Goal: Find contact information: Find contact information

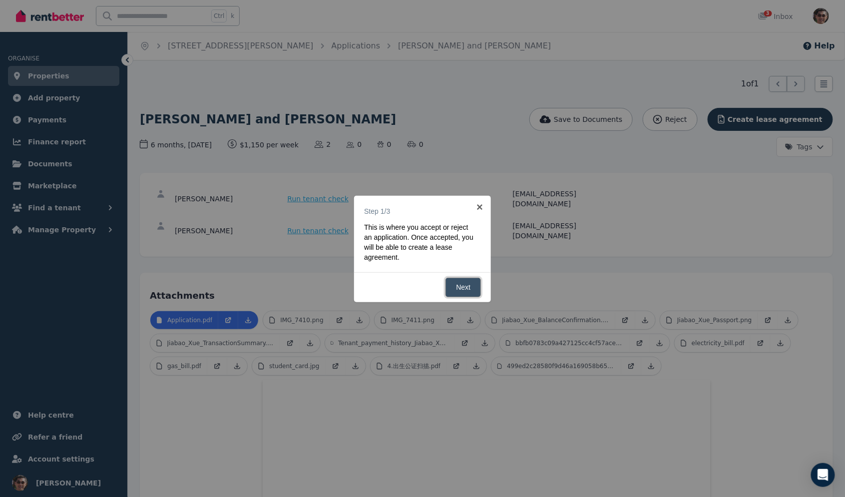
click at [468, 290] on link "Next" at bounding box center [463, 287] width 35 height 19
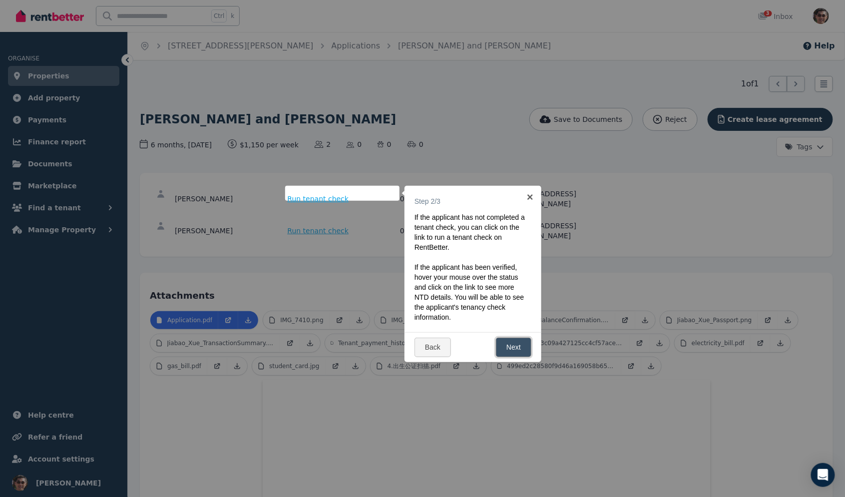
click at [516, 349] on link "Next" at bounding box center [513, 347] width 35 height 19
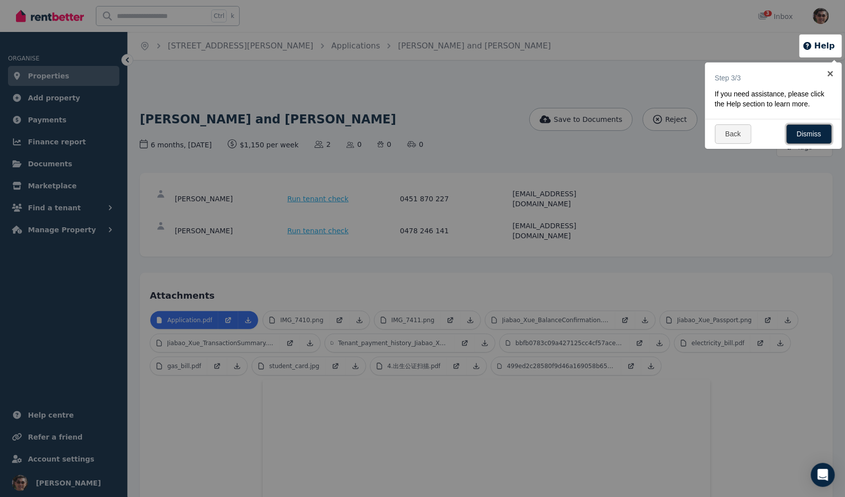
click at [818, 144] on link "Dismiss" at bounding box center [809, 133] width 45 height 19
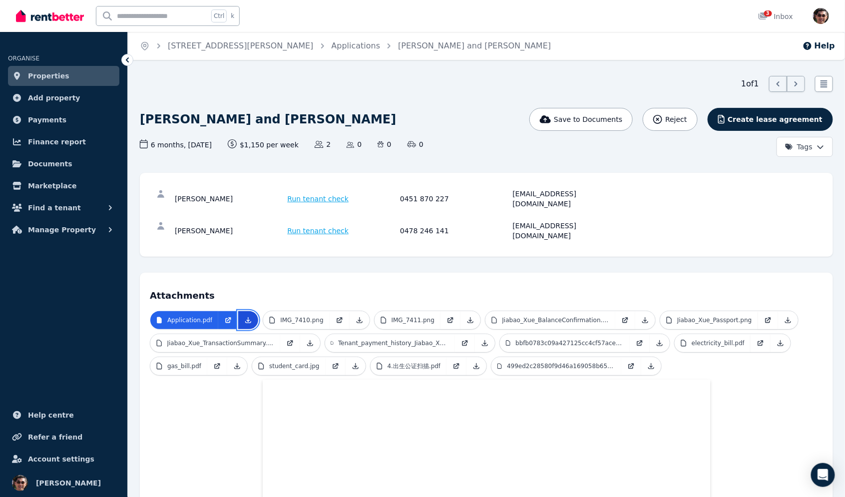
click at [246, 316] on icon at bounding box center [248, 320] width 8 height 8
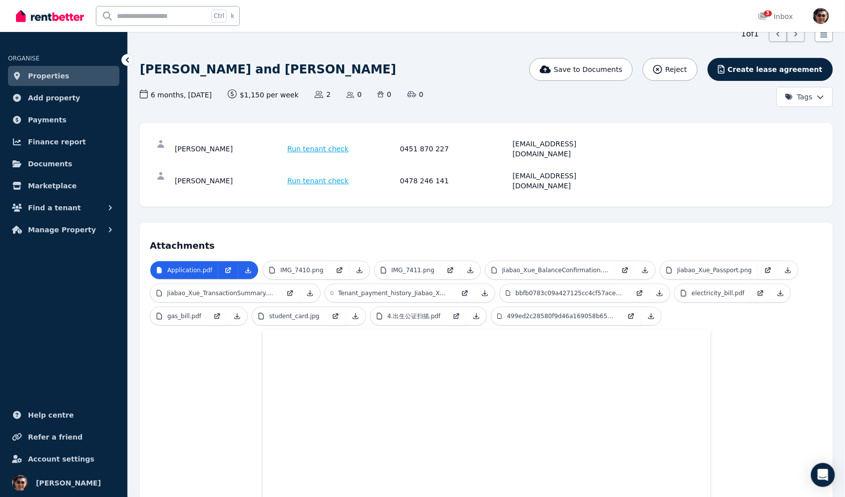
scroll to position [100, 0]
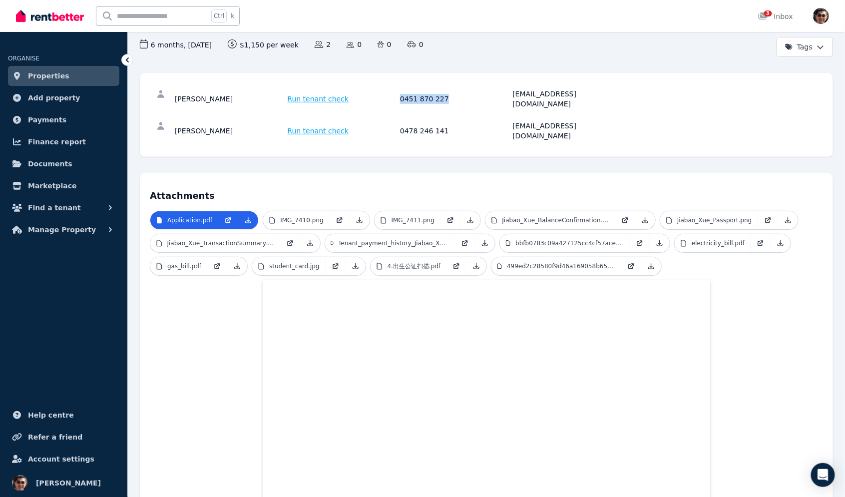
drag, startPoint x: 443, startPoint y: 95, endPoint x: 400, endPoint y: 94, distance: 42.5
click at [400, 94] on div "0451 870 227" at bounding box center [455, 99] width 110 height 20
copy div "0451 870 227"
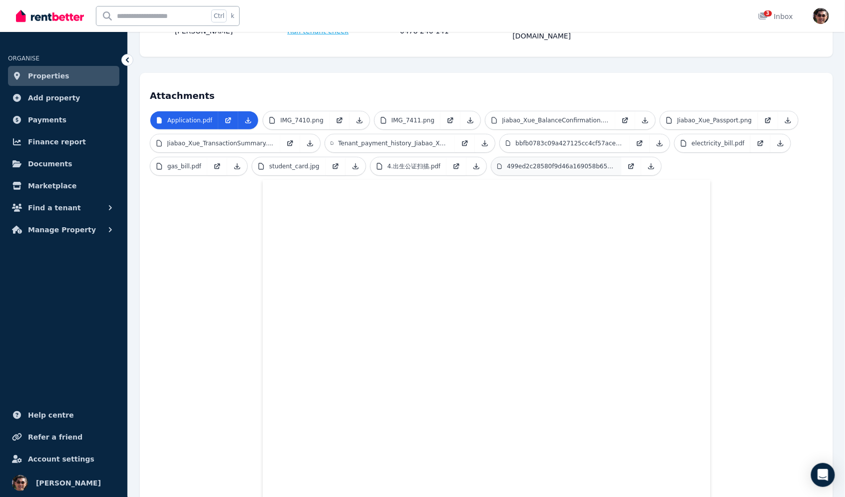
scroll to position [0, 0]
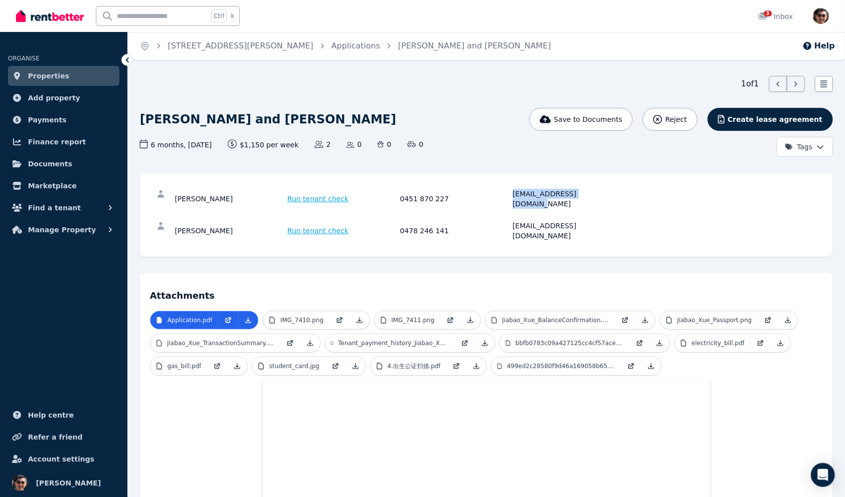
drag, startPoint x: 601, startPoint y: 194, endPoint x: 512, endPoint y: 194, distance: 88.9
click at [513, 194] on div "[EMAIL_ADDRESS][DOMAIN_NAME]" at bounding box center [568, 199] width 110 height 20
copy div "[EMAIL_ADDRESS][DOMAIN_NAME]"
drag, startPoint x: 584, startPoint y: 216, endPoint x: 511, endPoint y: 216, distance: 72.9
click at [512, 221] on div "[PERSON_NAME] Run tenant check 0478 246 141 [EMAIL_ADDRESS][DOMAIN_NAME]" at bounding box center [399, 231] width 448 height 20
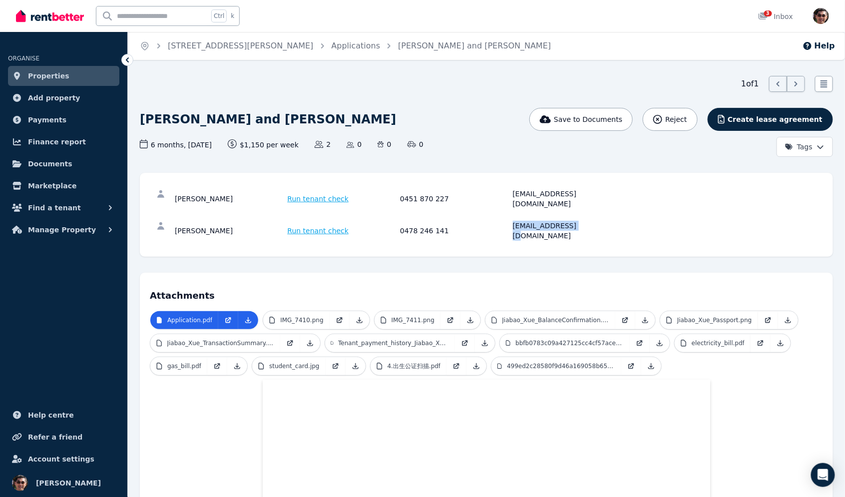
copy div "[EMAIL_ADDRESS][DOMAIN_NAME]"
drag, startPoint x: 596, startPoint y: 192, endPoint x: 513, endPoint y: 192, distance: 82.9
click at [513, 192] on div "[EMAIL_ADDRESS][DOMAIN_NAME]" at bounding box center [568, 199] width 110 height 20
copy div "[EMAIL_ADDRESS][DOMAIN_NAME]"
